Goal: Answer question/provide support

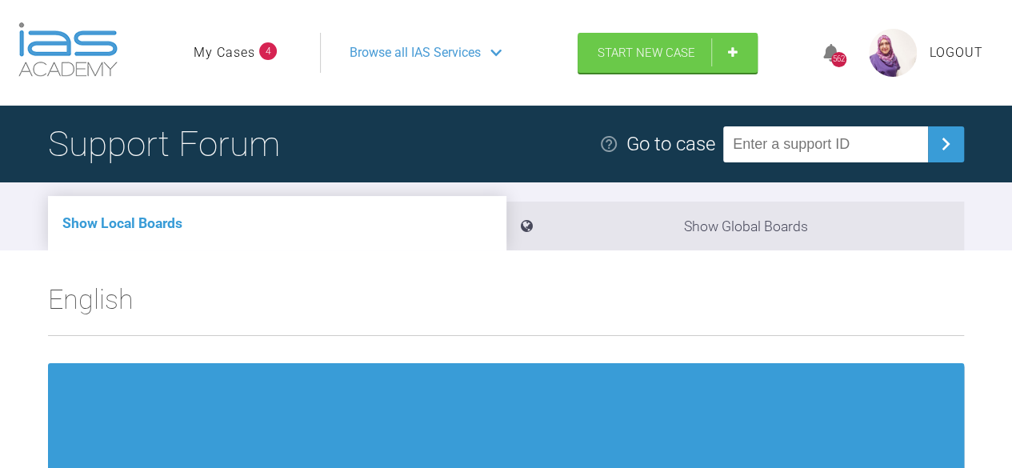
click at [427, 47] on span "Browse all IAS Services" at bounding box center [415, 52] width 131 height 21
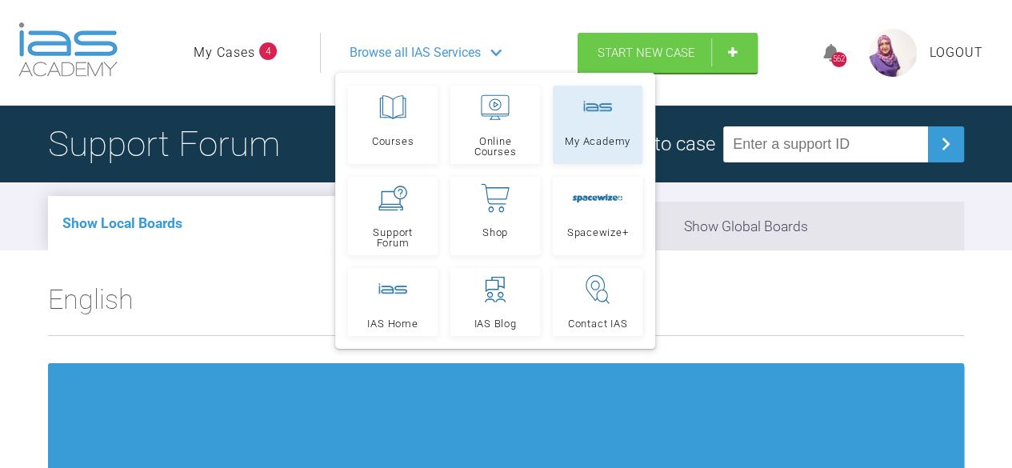
click at [640, 141] on link "My Academy" at bounding box center [598, 125] width 90 height 78
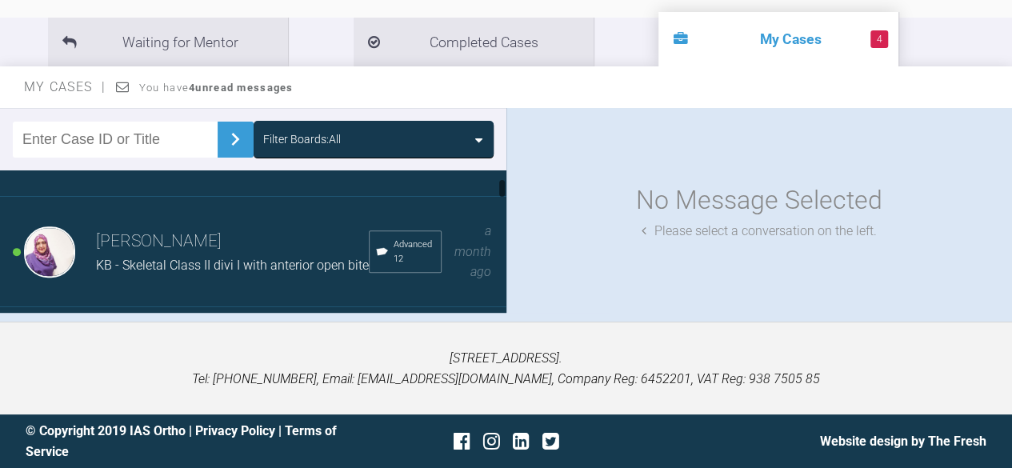
scroll to position [91, 0]
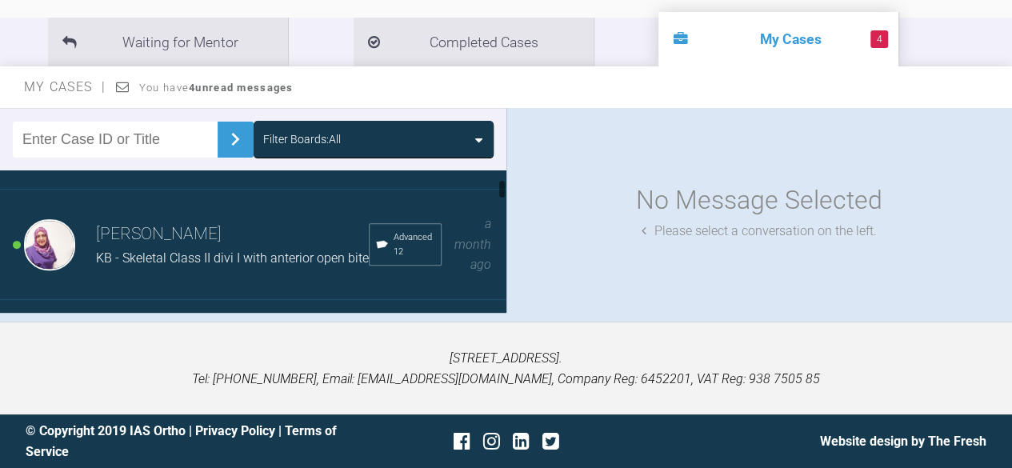
drag, startPoint x: 503, startPoint y: 178, endPoint x: 504, endPoint y: 188, distance: 9.6
click at [504, 188] on div at bounding box center [502, 189] width 6 height 20
click at [202, 222] on h3 "[PERSON_NAME]" at bounding box center [232, 234] width 273 height 27
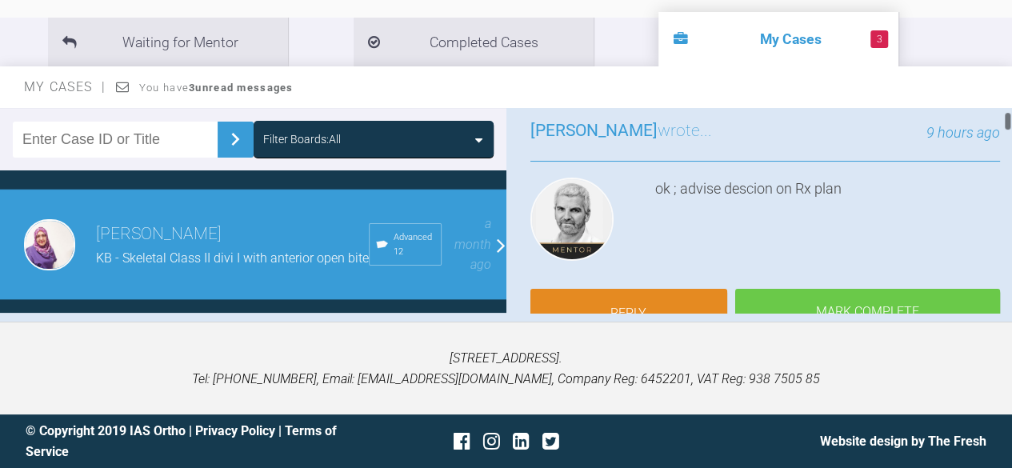
scroll to position [142, 0]
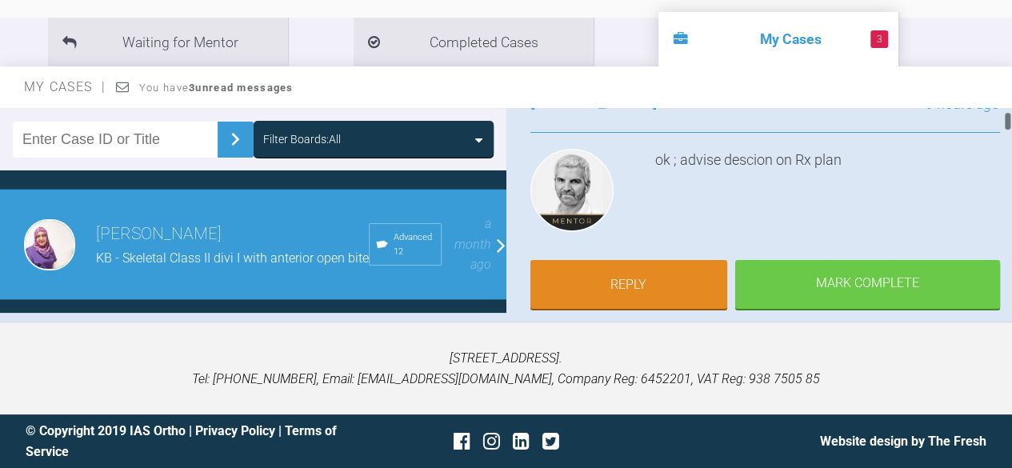
click at [1010, 123] on div at bounding box center [1008, 121] width 6 height 20
click at [664, 278] on link "Reply" at bounding box center [629, 287] width 198 height 50
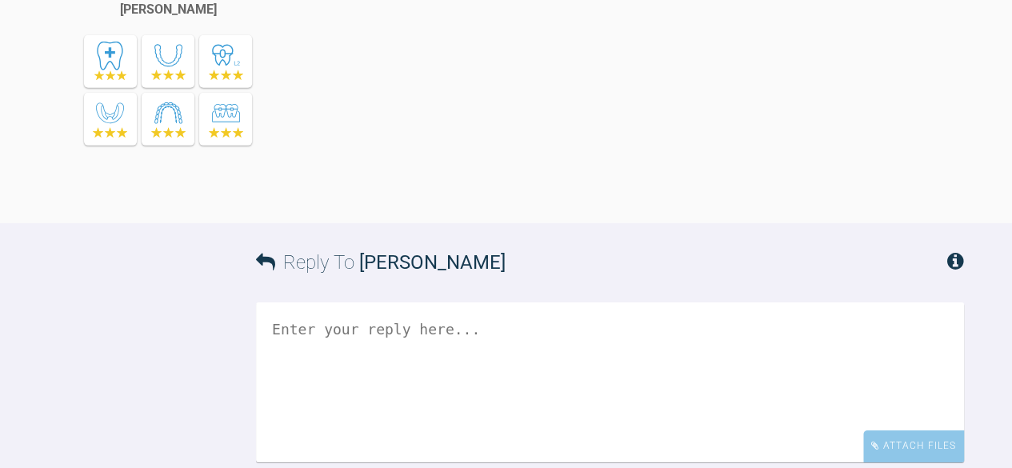
scroll to position [8512, 0]
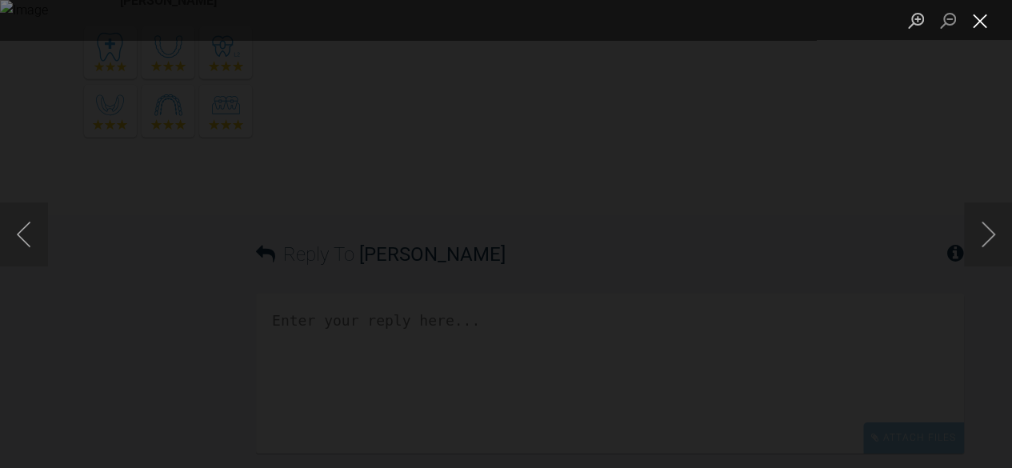
click at [974, 18] on button "Close lightbox" at bounding box center [980, 20] width 32 height 28
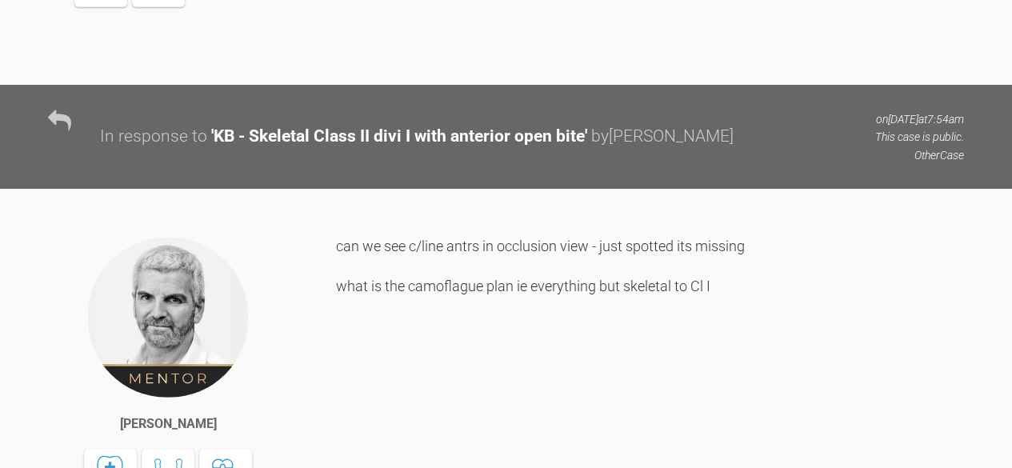
scroll to position [4922, 0]
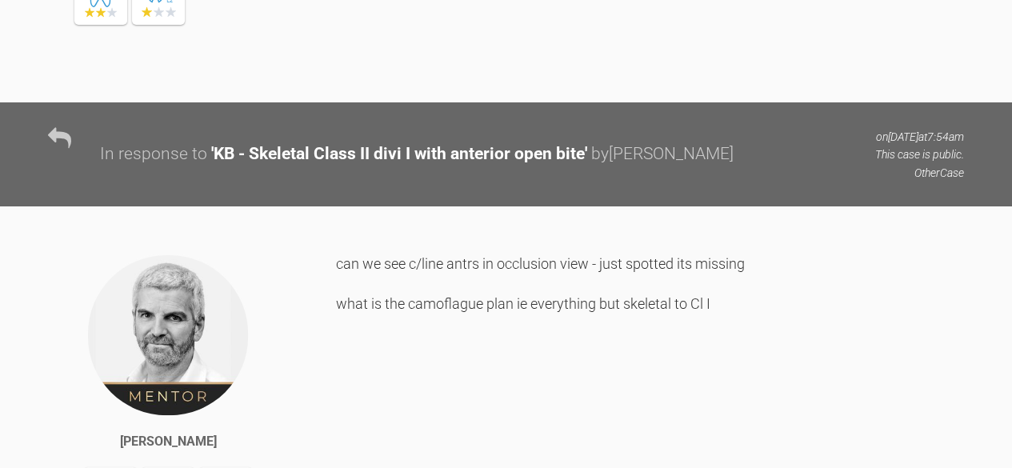
drag, startPoint x: 256, startPoint y: 134, endPoint x: 467, endPoint y: 191, distance: 218.9
drag, startPoint x: 589, startPoint y: 200, endPoint x: 259, endPoint y: 142, distance: 334.8
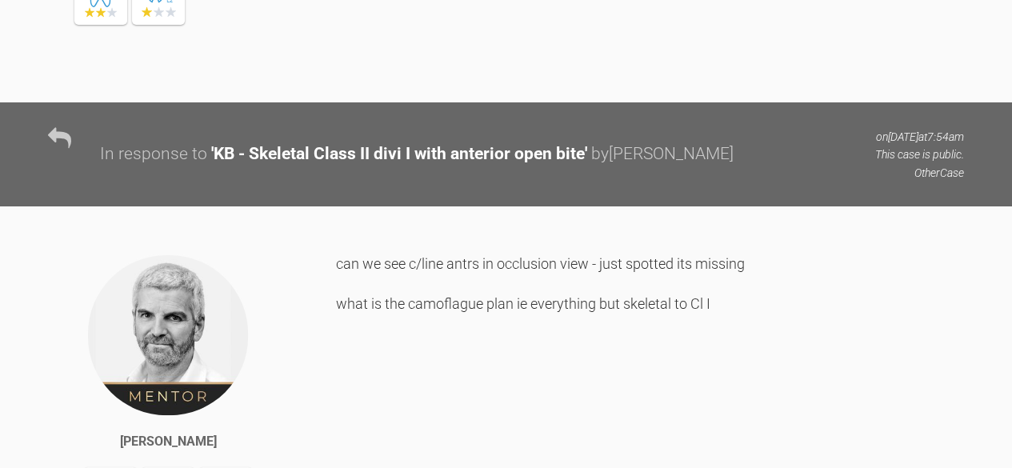
copy div "extraction upper 4s and LR5 I want to ask a question is it better to take LR4 h…"
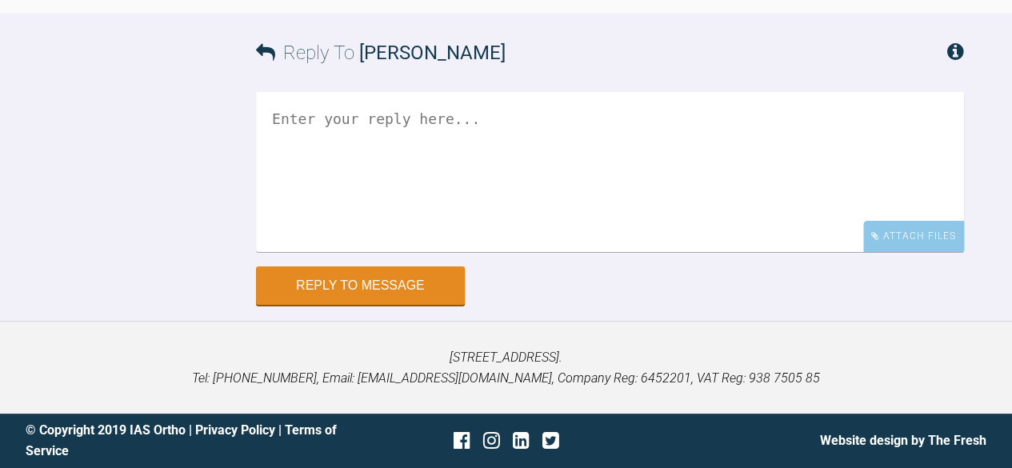
scroll to position [9435, 0]
click at [406, 113] on textarea at bounding box center [610, 172] width 708 height 160
paste textarea "extraction upper 4s and LR5 I want to ask a question is it better to take LR4 h…"
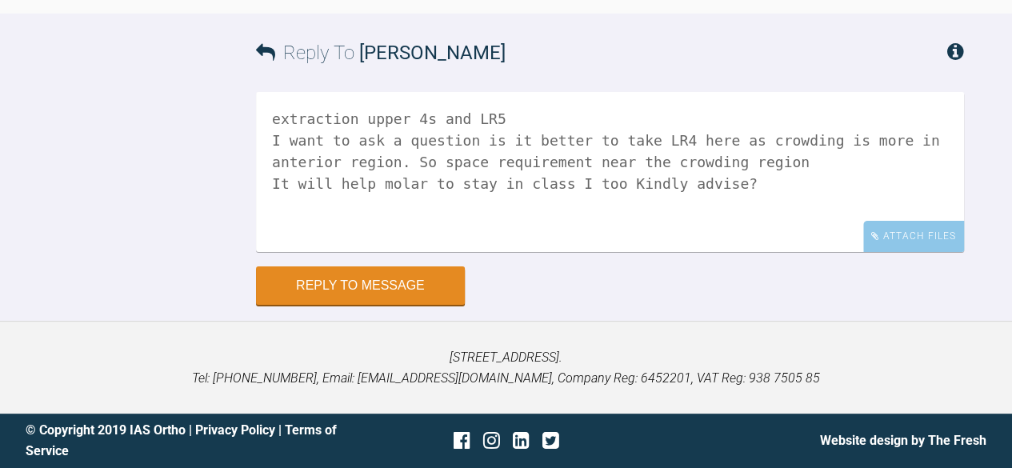
click at [510, 119] on textarea "extraction upper 4s and LR5 I want to ask a question is it better to take LR4 h…" at bounding box center [610, 172] width 708 height 160
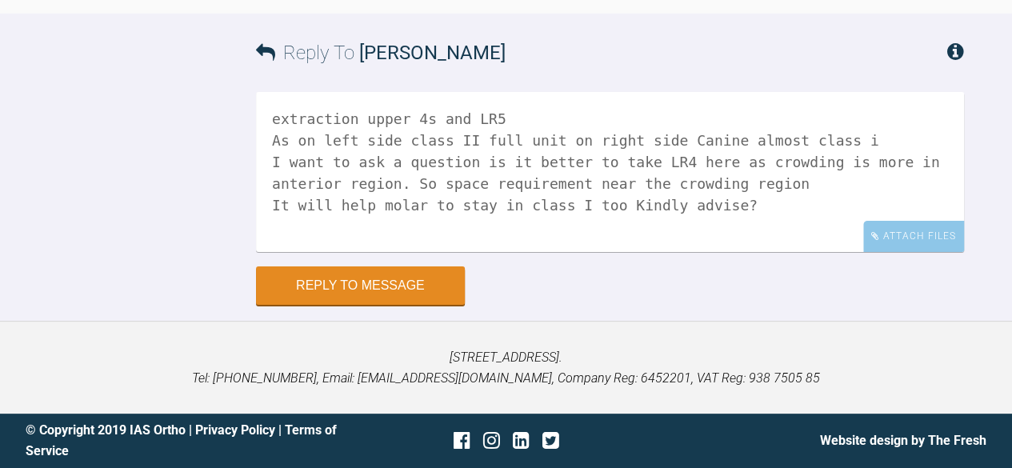
click at [822, 141] on textarea "extraction upper 4s and LR5 As on left side class II full unit on right side Ca…" at bounding box center [610, 172] width 708 height 160
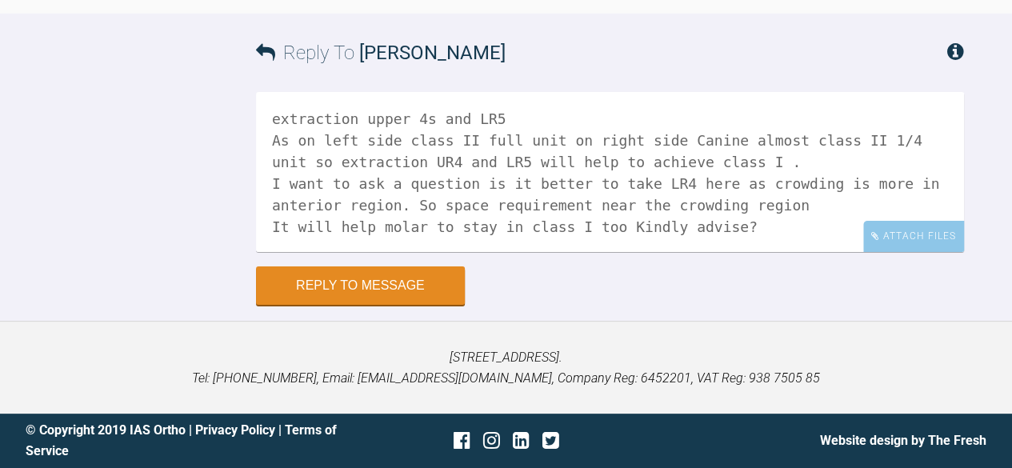
click at [685, 170] on textarea "extraction upper 4s and LR5 As on left side class II full unit on right side Ca…" at bounding box center [610, 172] width 708 height 160
click at [699, 160] on textarea "extraction upper 4s and LR5 As on left side class II full unit on right side Ca…" at bounding box center [610, 172] width 708 height 160
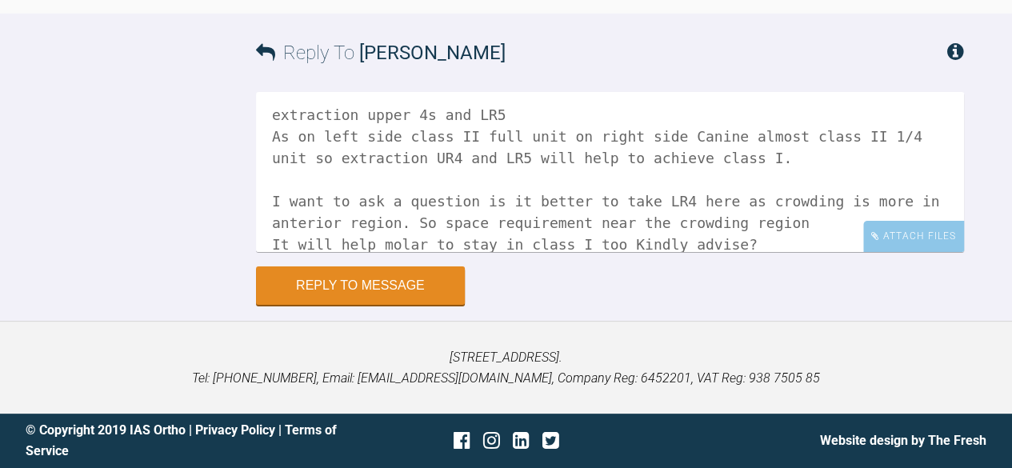
scroll to position [0, 0]
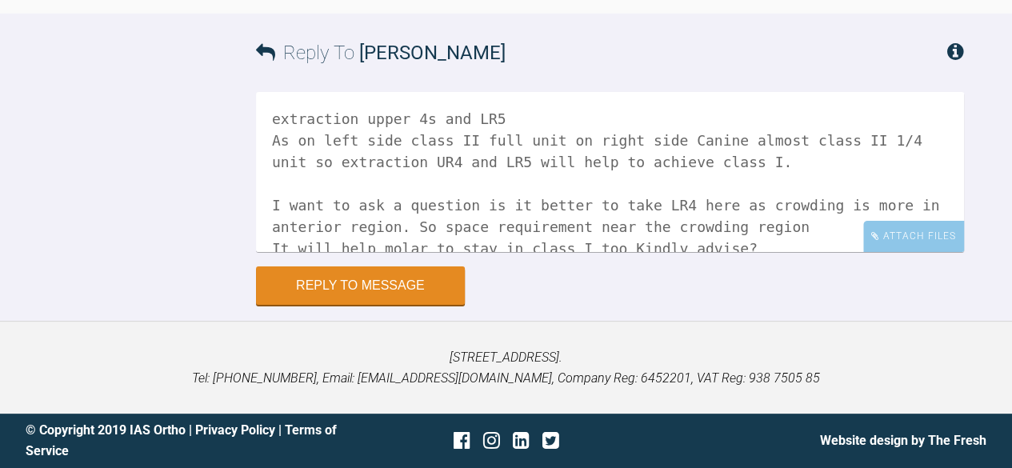
click at [491, 122] on textarea "extraction upper 4s and LR5 As on left side class II full unit on right side Ca…" at bounding box center [610, 172] width 708 height 160
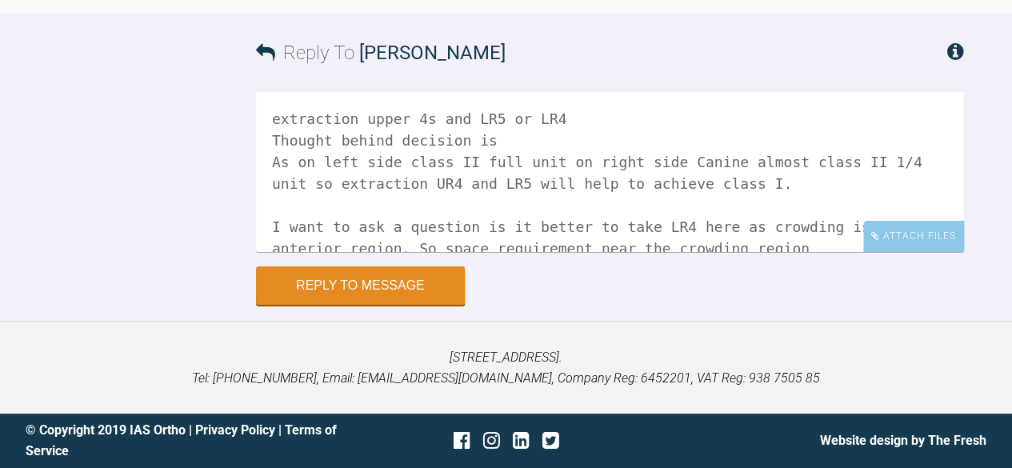
drag, startPoint x: 477, startPoint y: 138, endPoint x: 267, endPoint y: 132, distance: 209.7
click at [267, 132] on textarea "extraction upper 4s and LR5 or LR4 Thought behind decision is As on left side c…" at bounding box center [610, 172] width 708 height 160
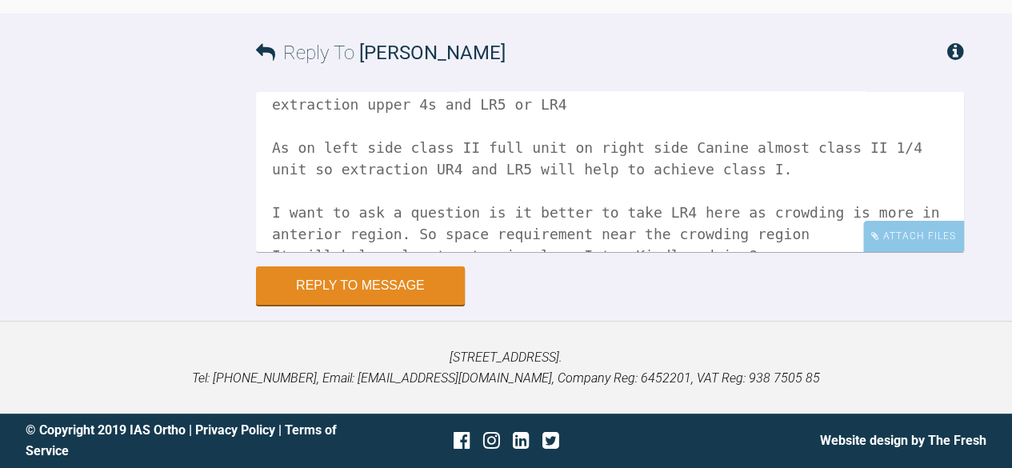
scroll to position [16, 0]
click at [286, 185] on textarea "extraction upper 4s and LR5 or LR4 As on left side class II full unit on right …" at bounding box center [610, 172] width 708 height 160
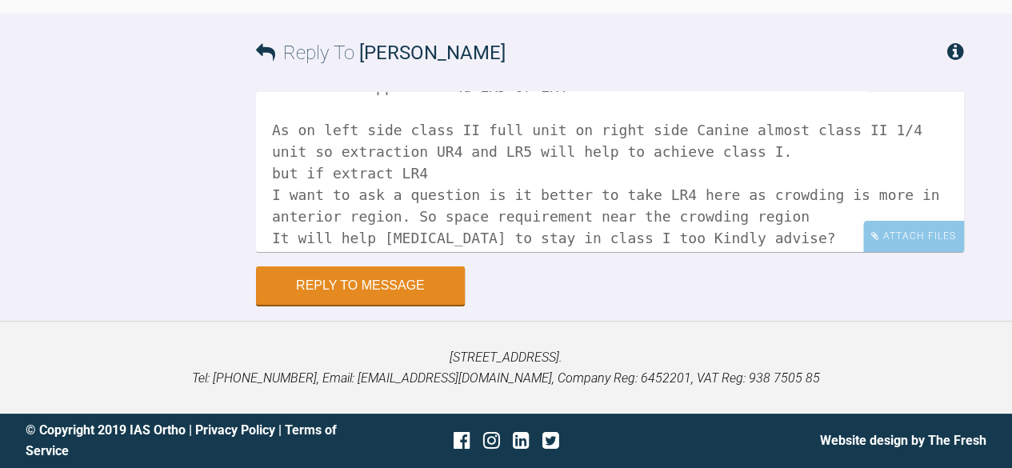
scroll to position [45, 0]
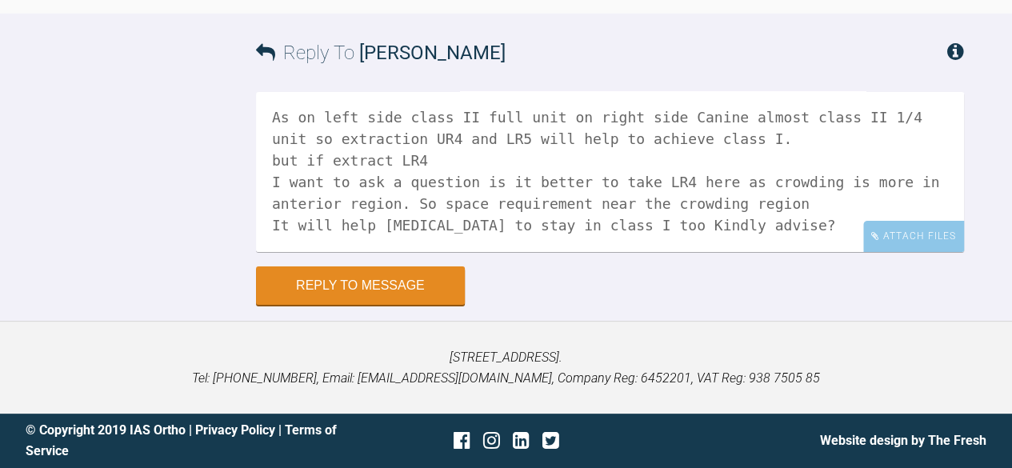
click at [730, 229] on textarea "extraction upper 4s and LR5 or LR4 As on left side class II full unit on right …" at bounding box center [610, 172] width 708 height 160
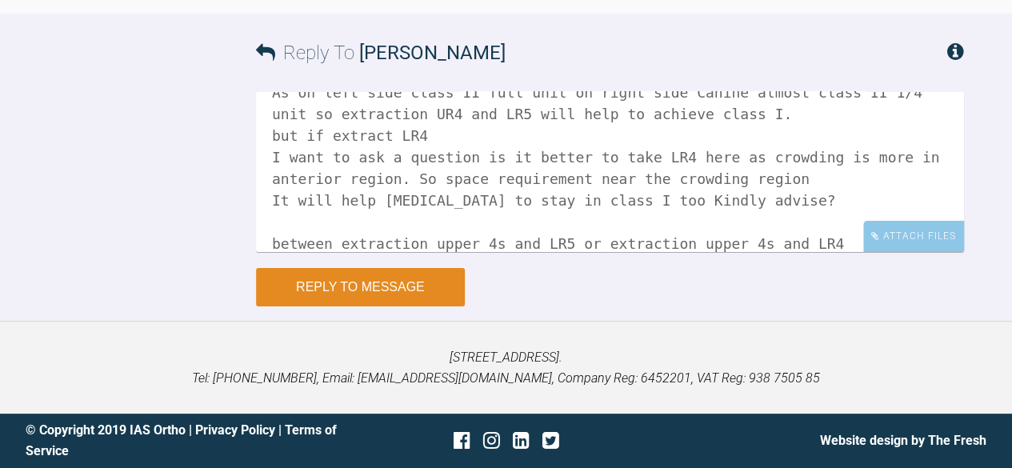
type textarea "extraction upper 4s and LR5 or LR4 As on left side class II full unit on right …"
click at [423, 298] on button "Reply to Message" at bounding box center [360, 287] width 209 height 38
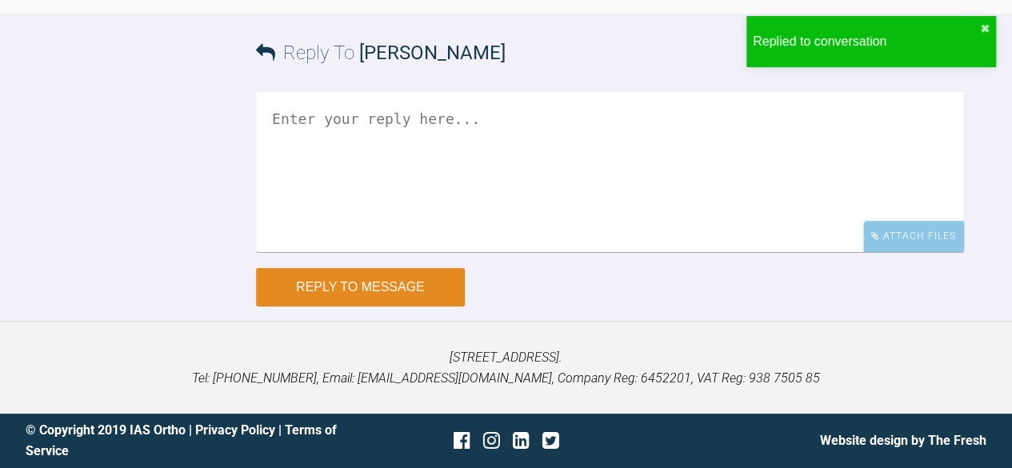
scroll to position [9671, 0]
